Goal: Information Seeking & Learning: Compare options

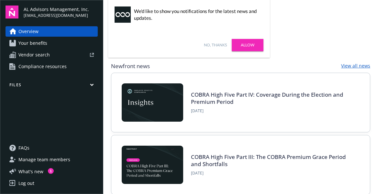
click at [38, 56] on span "Vendor search" at bounding box center [33, 55] width 31 height 10
click at [32, 56] on span "Vendor search" at bounding box center [33, 55] width 31 height 10
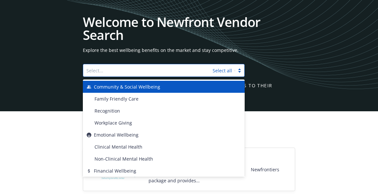
click at [120, 71] on div at bounding box center [148, 70] width 123 height 8
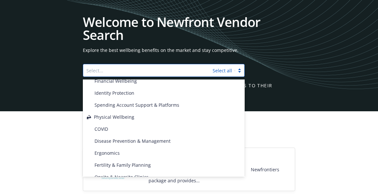
scroll to position [102, 0]
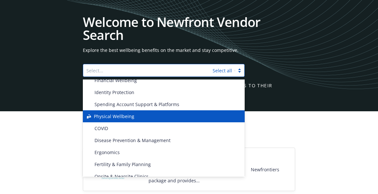
click at [135, 114] on div "Physical Wellbeing" at bounding box center [164, 116] width 154 height 7
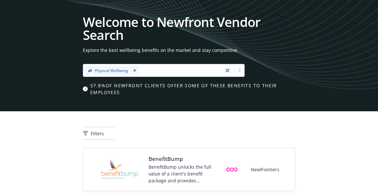
click at [294, 124] on div "Filters" at bounding box center [189, 129] width 378 height 36
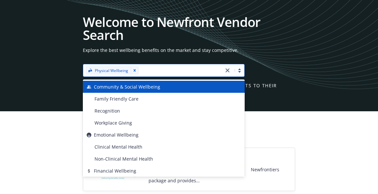
click at [179, 71] on div at bounding box center [181, 70] width 80 height 8
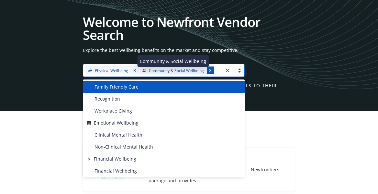
click at [209, 69] on icon "Remove [object Object]" at bounding box center [210, 70] width 5 height 5
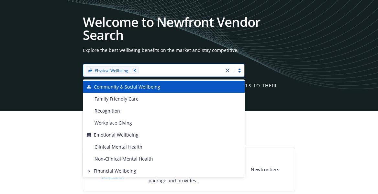
click at [274, 116] on div "Filters" at bounding box center [189, 129] width 378 height 36
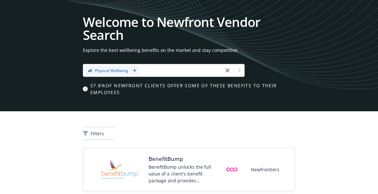
scroll to position [10, 0]
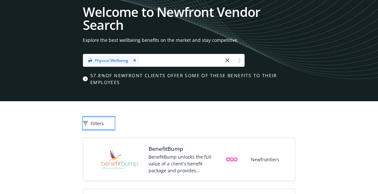
click at [104, 126] on span "Filters" at bounding box center [97, 123] width 13 height 7
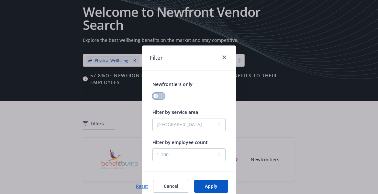
click at [155, 97] on icon "button" at bounding box center [156, 96] width 3 height 3
click at [214, 186] on span "Apply" at bounding box center [211, 186] width 13 height 6
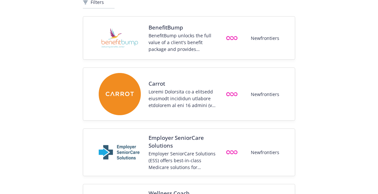
scroll to position [0, 0]
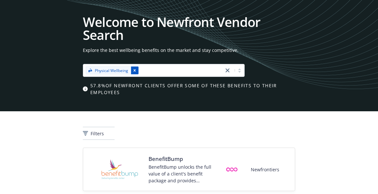
click at [134, 72] on icon "Remove [object Object]" at bounding box center [135, 70] width 5 height 5
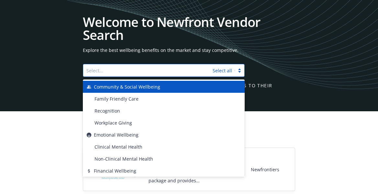
click at [153, 69] on div at bounding box center [148, 70] width 123 height 8
click at [302, 125] on div "Filters" at bounding box center [189, 129] width 378 height 36
click at [106, 69] on div at bounding box center [148, 70] width 123 height 8
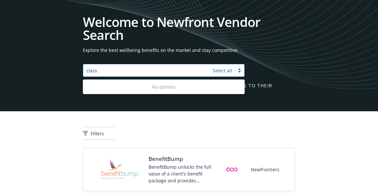
click at [116, 86] on div "No options" at bounding box center [164, 87] width 162 height 12
type input "class"
click at [100, 137] on button "Filters" at bounding box center [99, 133] width 32 height 13
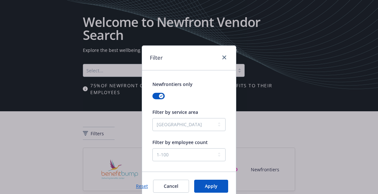
click at [171, 64] on div "Filter" at bounding box center [189, 58] width 94 height 24
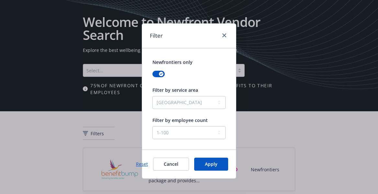
scroll to position [27, 0]
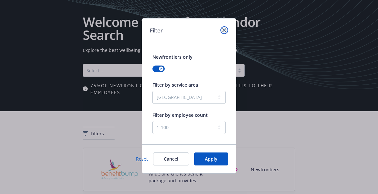
click at [223, 30] on icon "close" at bounding box center [225, 30] width 4 height 4
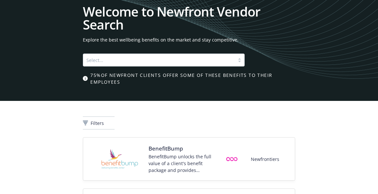
scroll to position [0, 0]
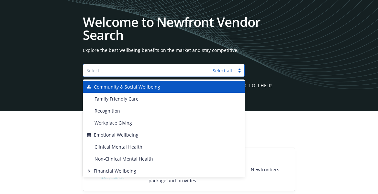
click at [99, 75] on div "Select... Select all" at bounding box center [164, 70] width 162 height 13
click at [226, 69] on link "Select all" at bounding box center [222, 70] width 19 height 6
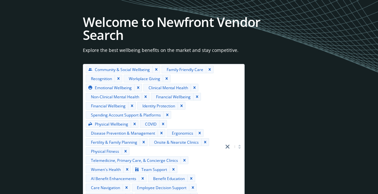
click at [271, 114] on div "Welcome to Newfront Vendor Search Explore the best wellbeing benefits on the ma…" at bounding box center [189, 132] width 213 height 232
click at [285, 70] on div "Welcome to Newfront Vendor Search Explore the best wellbeing benefits on the ma…" at bounding box center [189, 132] width 213 height 232
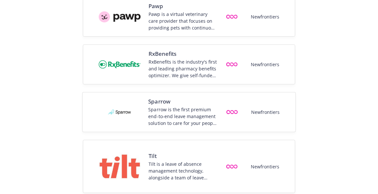
scroll to position [981, 0]
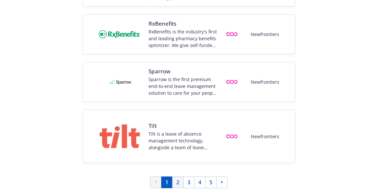
click at [177, 180] on link "2" at bounding box center [177, 182] width 11 height 12
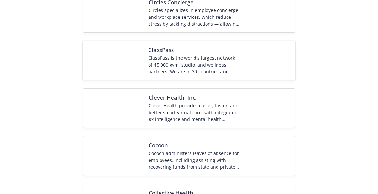
scroll to position [951, 0]
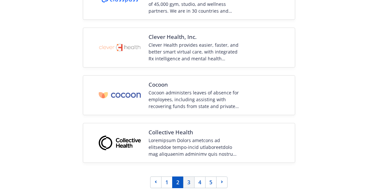
click at [188, 180] on link "3" at bounding box center [188, 182] width 11 height 12
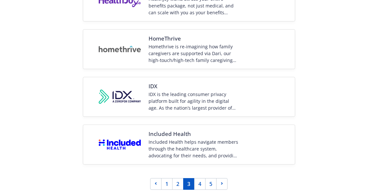
scroll to position [1014, 0]
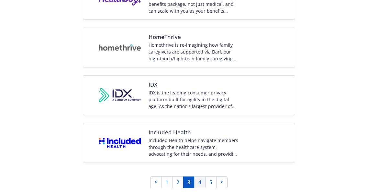
click at [201, 180] on link "4" at bounding box center [199, 182] width 11 height 12
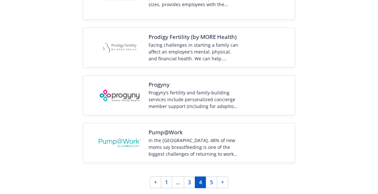
scroll to position [982, 0]
click at [210, 181] on link "5" at bounding box center [211, 182] width 11 height 12
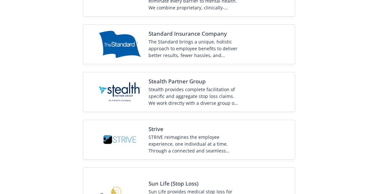
scroll to position [616, 0]
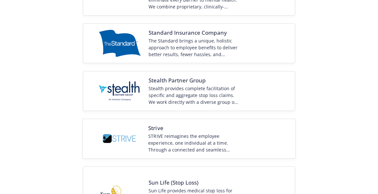
click at [172, 135] on div "STRIVE reimagines the employee experience, one individual at a time. Through a …" at bounding box center [193, 143] width 91 height 20
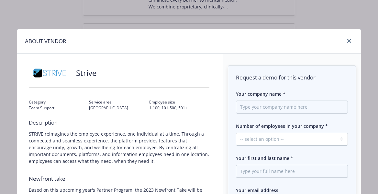
scroll to position [0, 0]
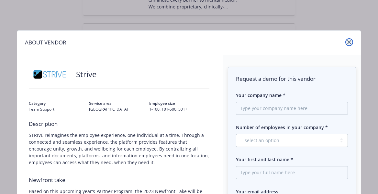
click at [351, 41] on icon "close" at bounding box center [350, 42] width 4 height 4
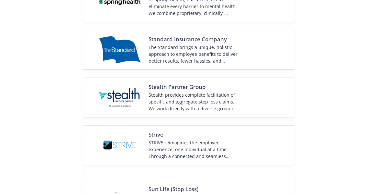
scroll to position [610, 0]
